Goal: Contribute content

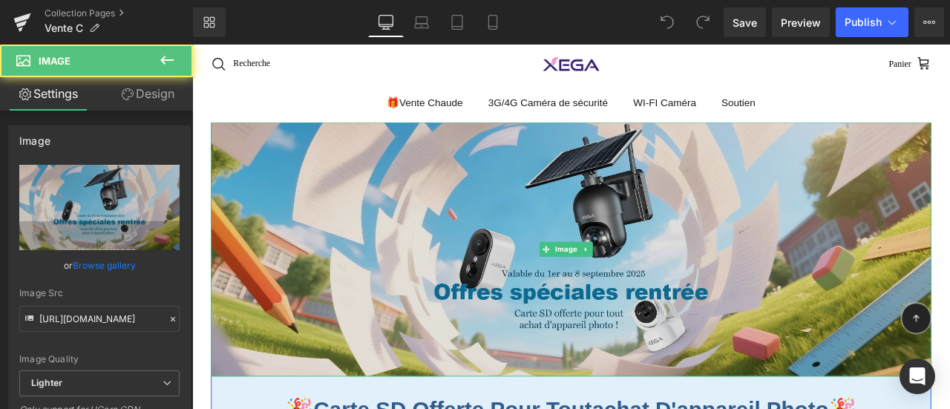
click at [575, 283] on img at bounding box center [642, 287] width 854 height 301
click at [348, 285] on img at bounding box center [642, 287] width 854 height 301
click at [425, 304] on img at bounding box center [642, 287] width 854 height 301
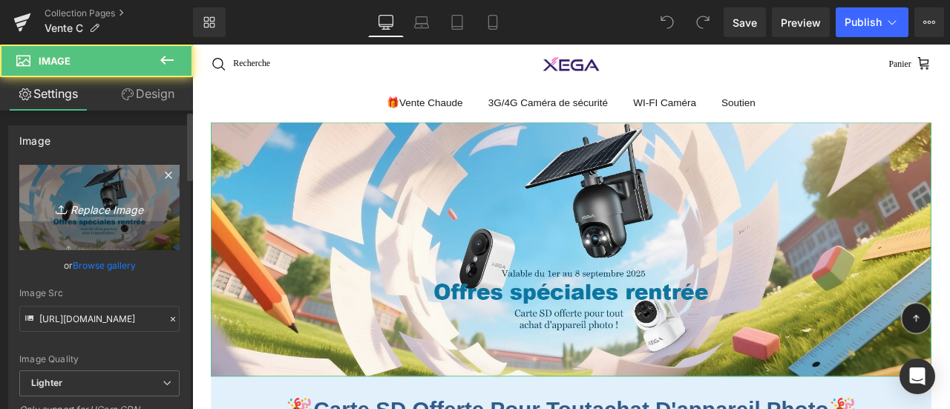
click at [73, 194] on link "Replace Image" at bounding box center [99, 207] width 160 height 85
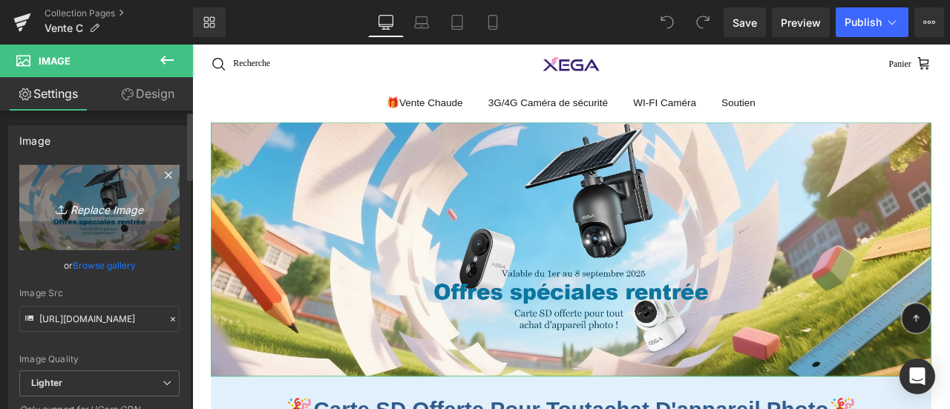
type input "C:\fakepath\xega法国910.jpg"
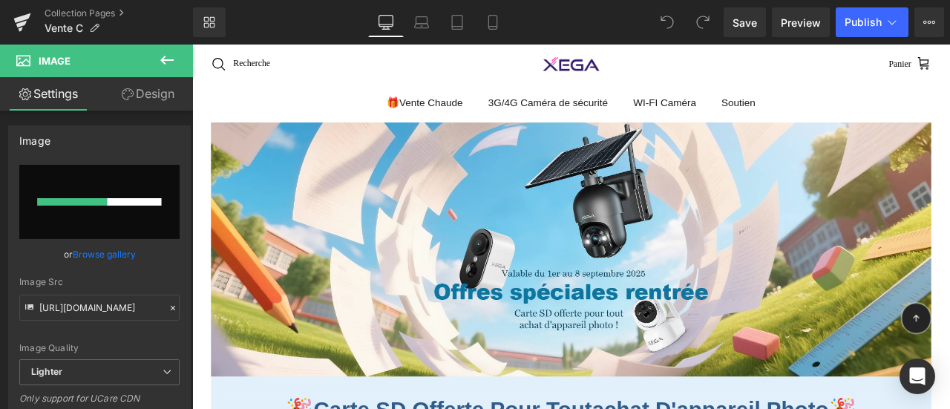
type input "[URL][DOMAIN_NAME]"
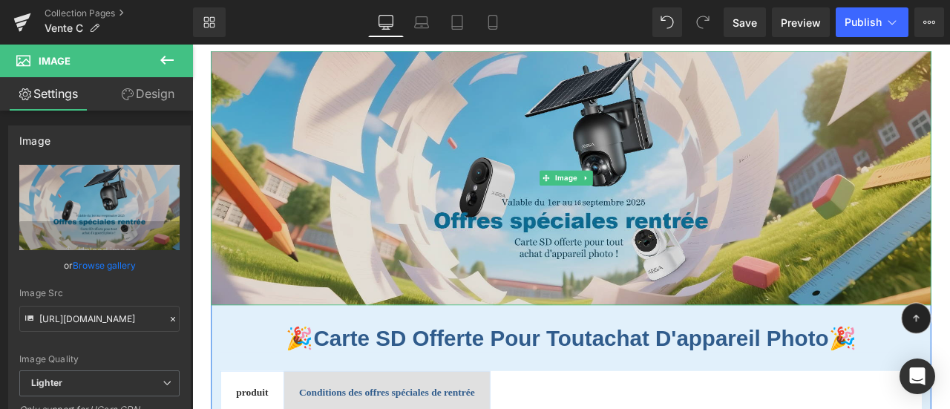
scroll to position [223, 0]
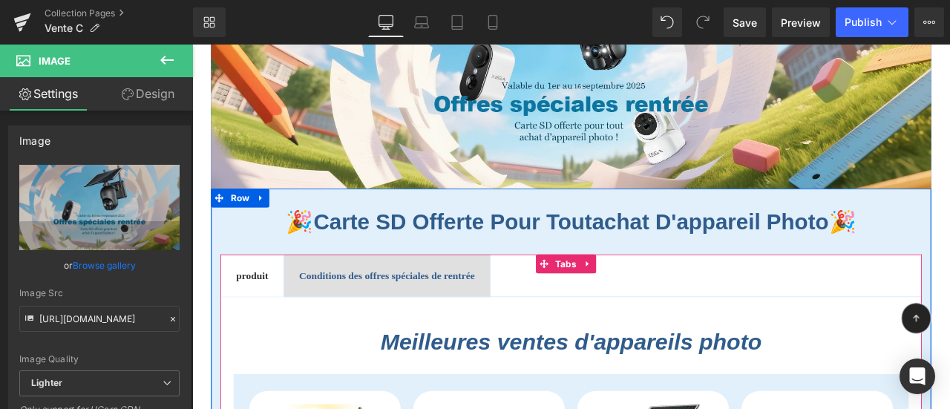
click at [526, 298] on span "Conditions des offres spéciales de rentrée Text Block" at bounding box center [423, 318] width 244 height 49
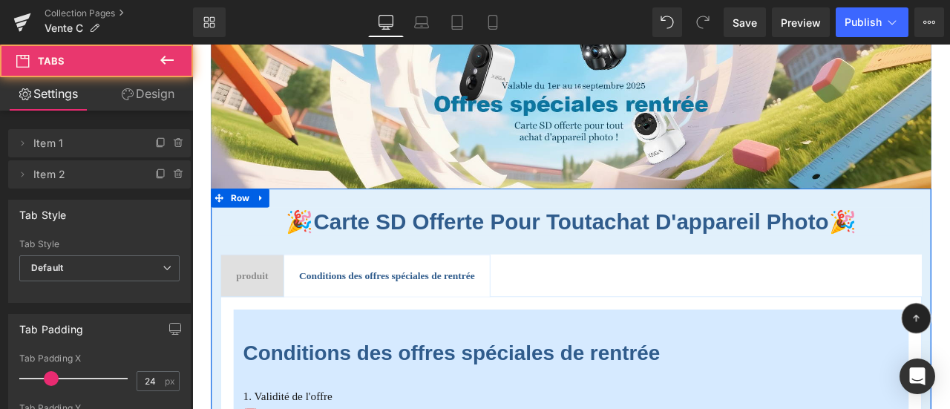
scroll to position [445, 0]
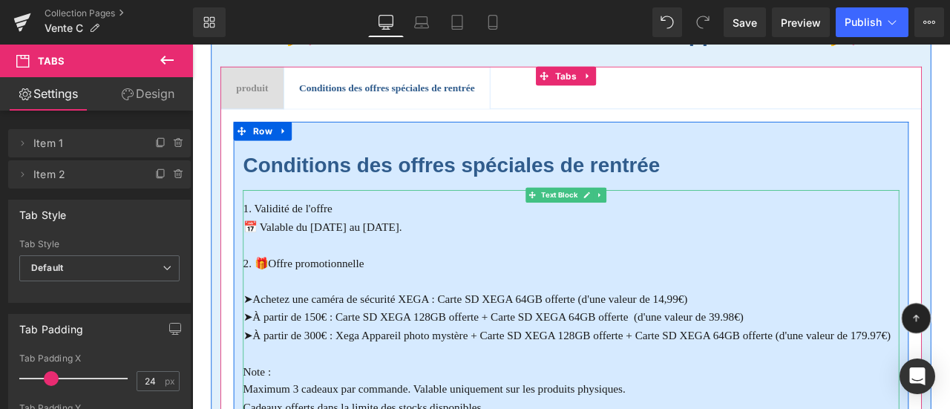
click at [405, 261] on font "📅 Valable du [DATE] au [DATE]." at bounding box center [346, 260] width 189 height 15
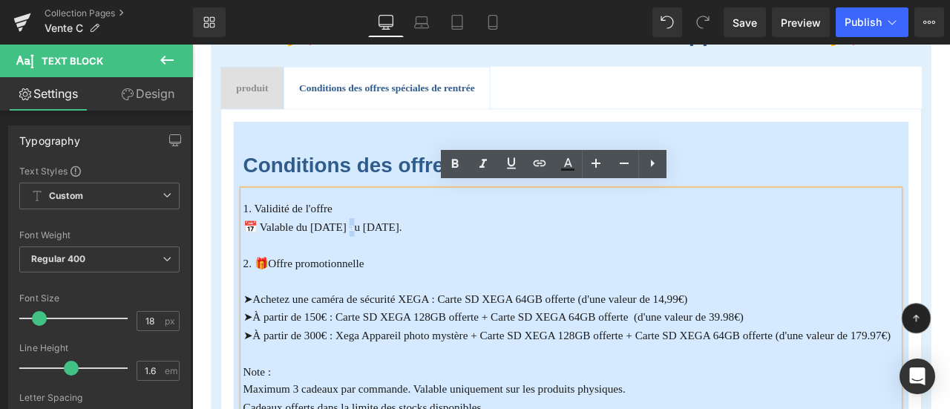
click at [377, 259] on font "📅 Valable du [DATE] au [DATE]." at bounding box center [346, 260] width 189 height 15
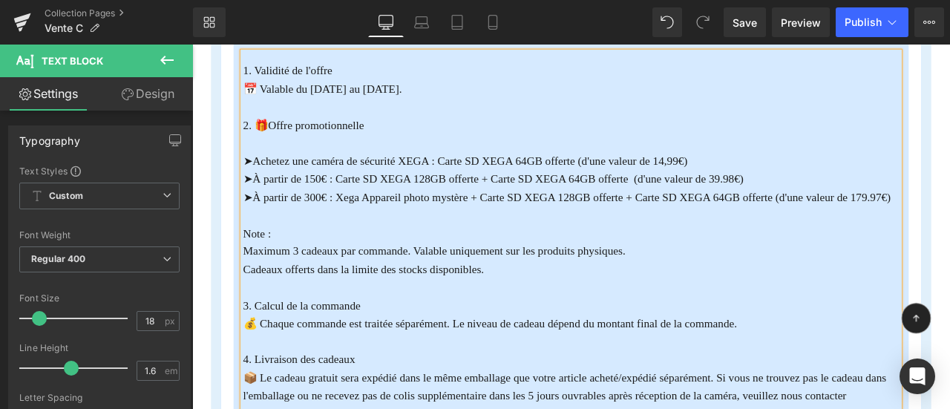
scroll to position [371, 0]
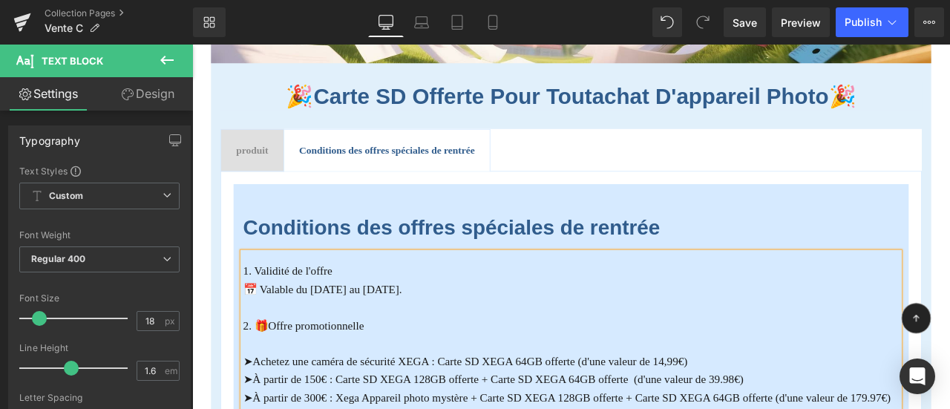
click at [254, 173] on div "produit Text Block" at bounding box center [263, 169] width 38 height 19
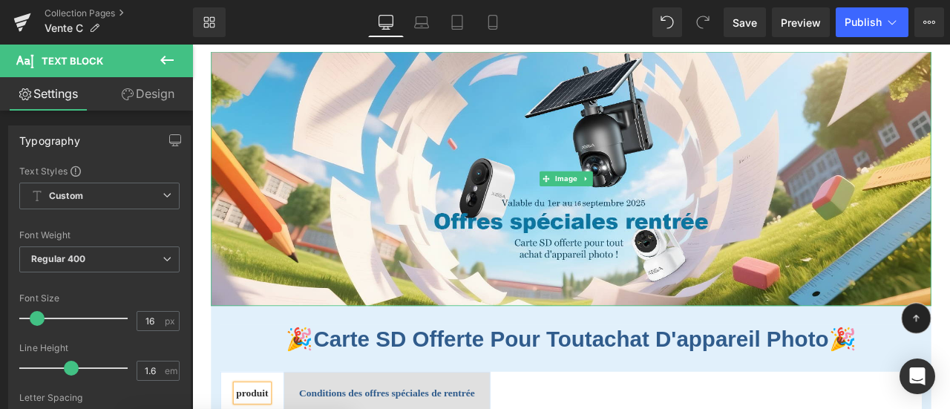
scroll to position [297, 0]
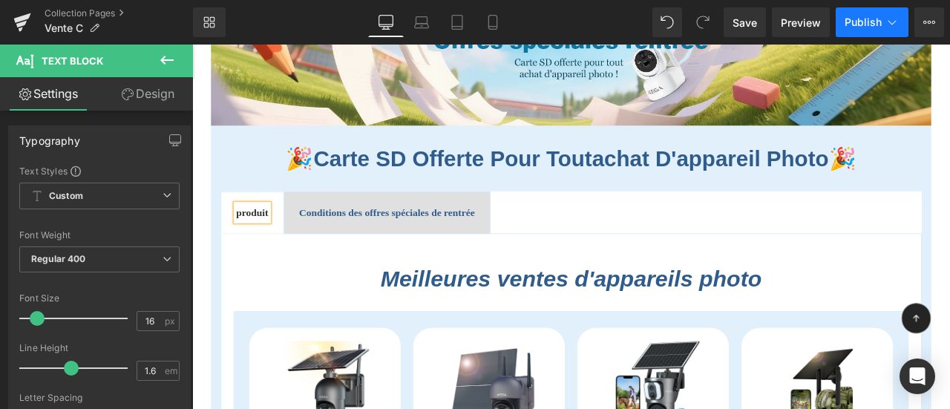
click at [863, 19] on span "Publish" at bounding box center [863, 22] width 37 height 12
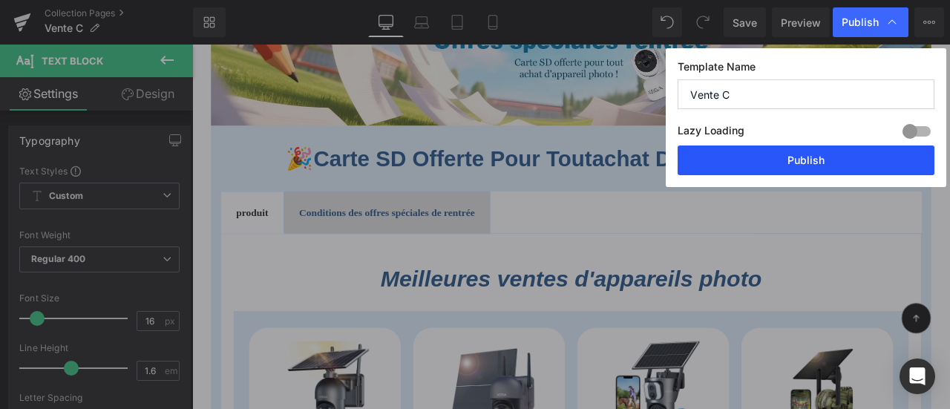
click at [854, 151] on button "Publish" at bounding box center [806, 161] width 257 height 30
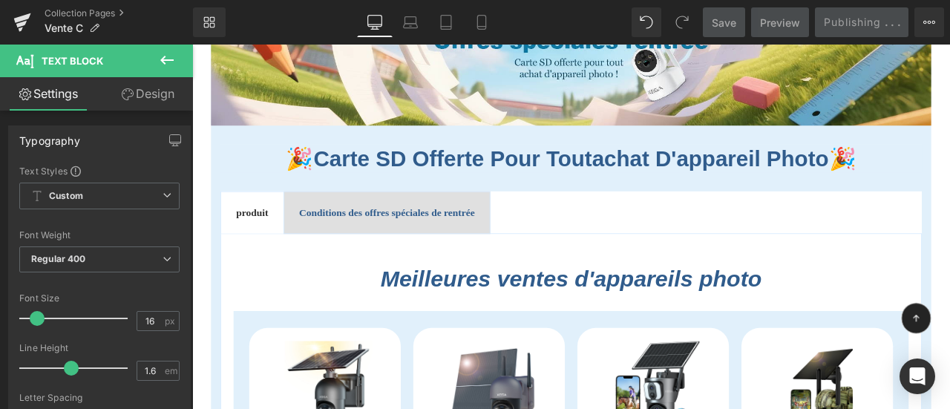
scroll to position [74, 0]
